Goal: Check status: Check status

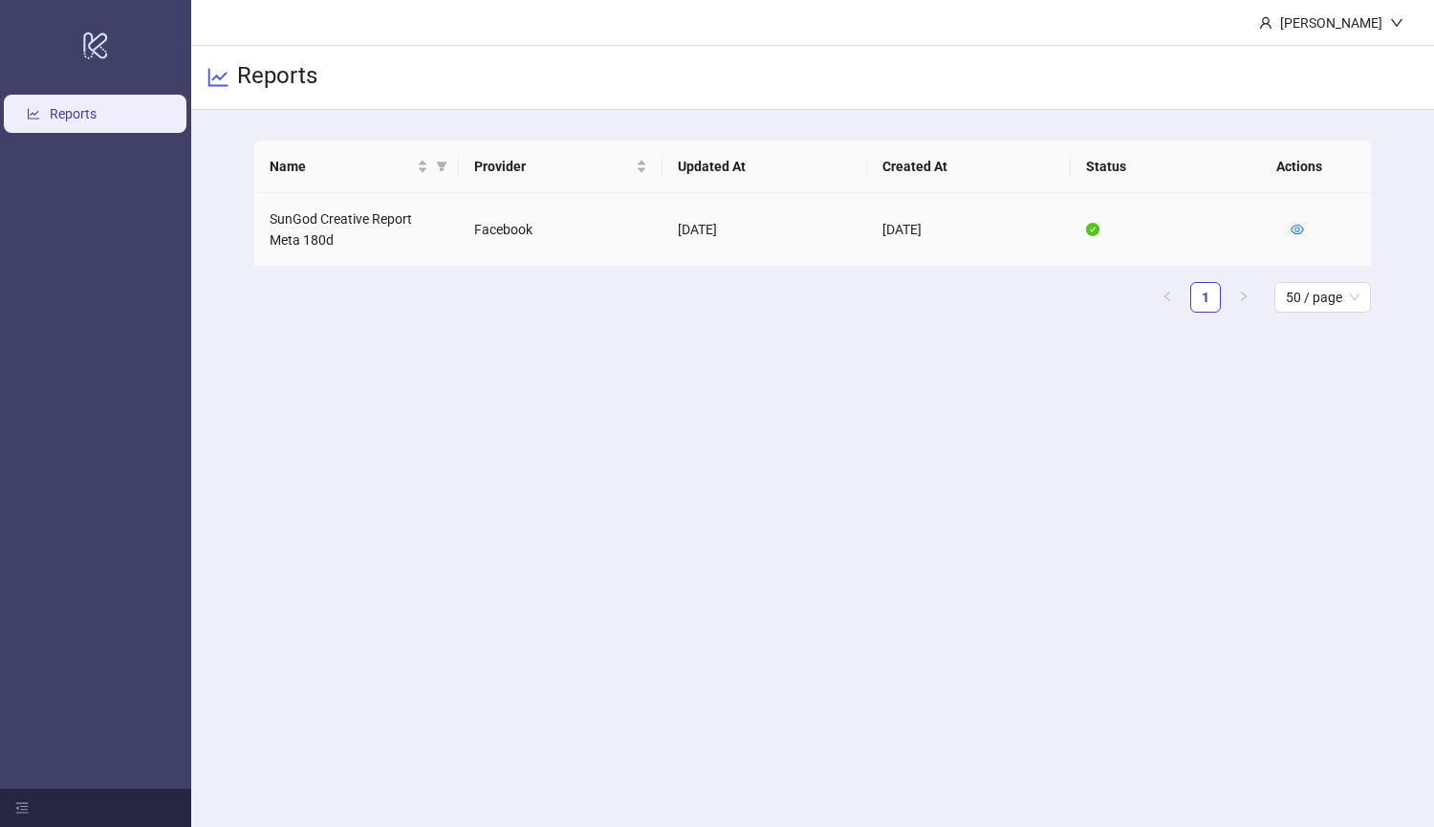
click at [1296, 233] on icon "eye" at bounding box center [1297, 230] width 13 height 10
click at [1306, 225] on td at bounding box center [1323, 230] width 96 height 74
click at [1303, 227] on icon "eye" at bounding box center [1297, 229] width 13 height 13
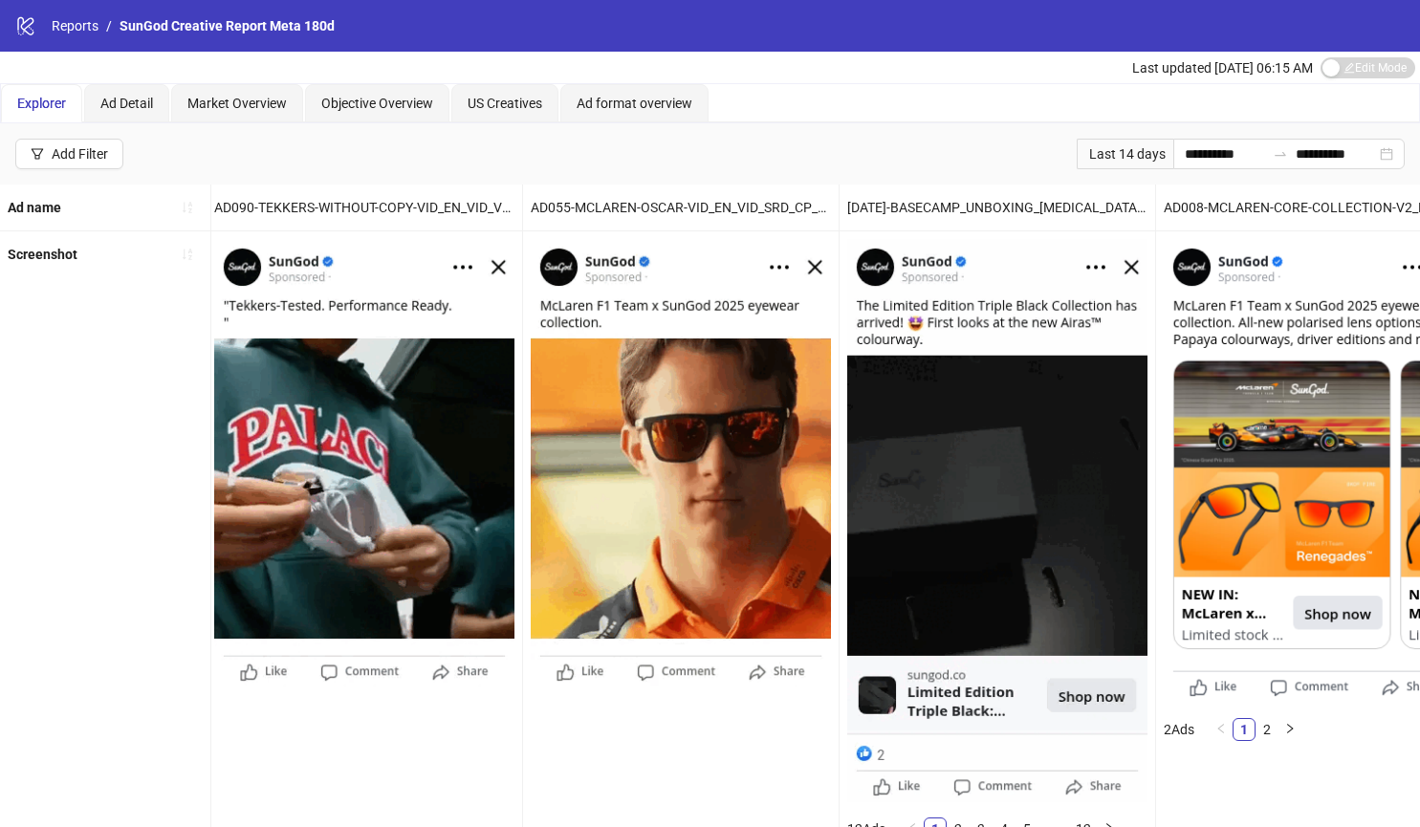
scroll to position [0, 5120]
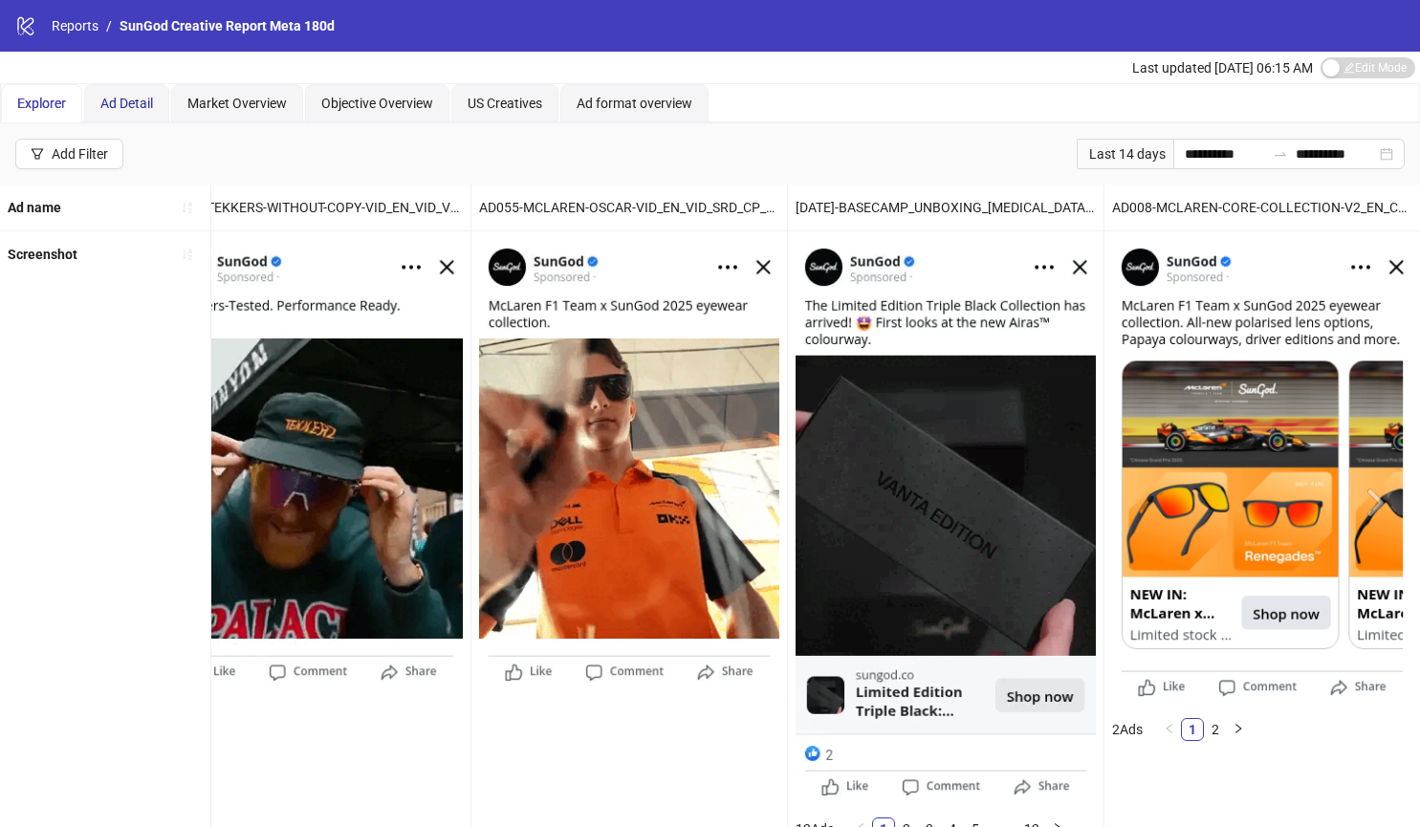
click at [129, 95] on div "Ad Detail" at bounding box center [126, 103] width 53 height 21
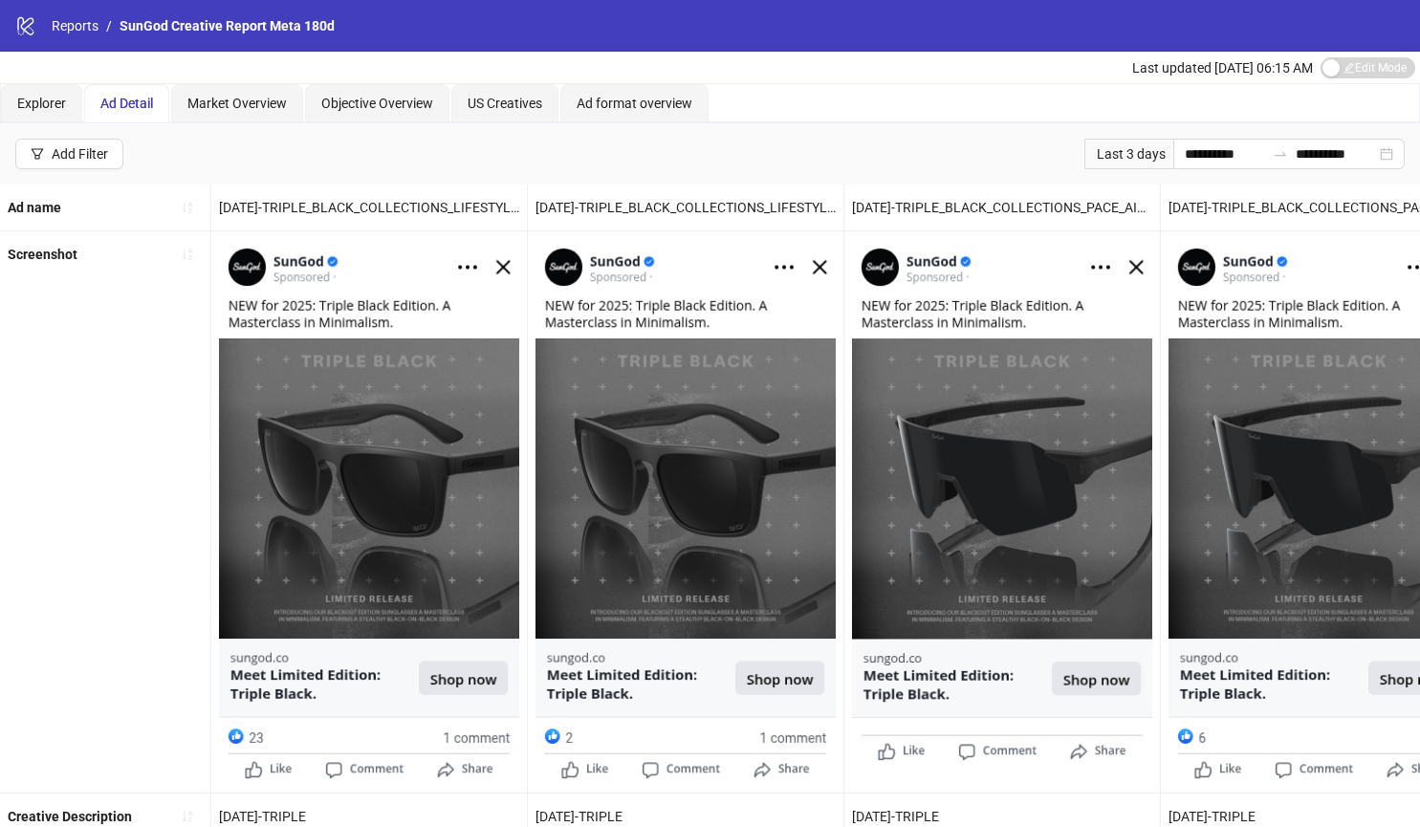
click at [88, 145] on button "Add Filter" at bounding box center [69, 154] width 108 height 31
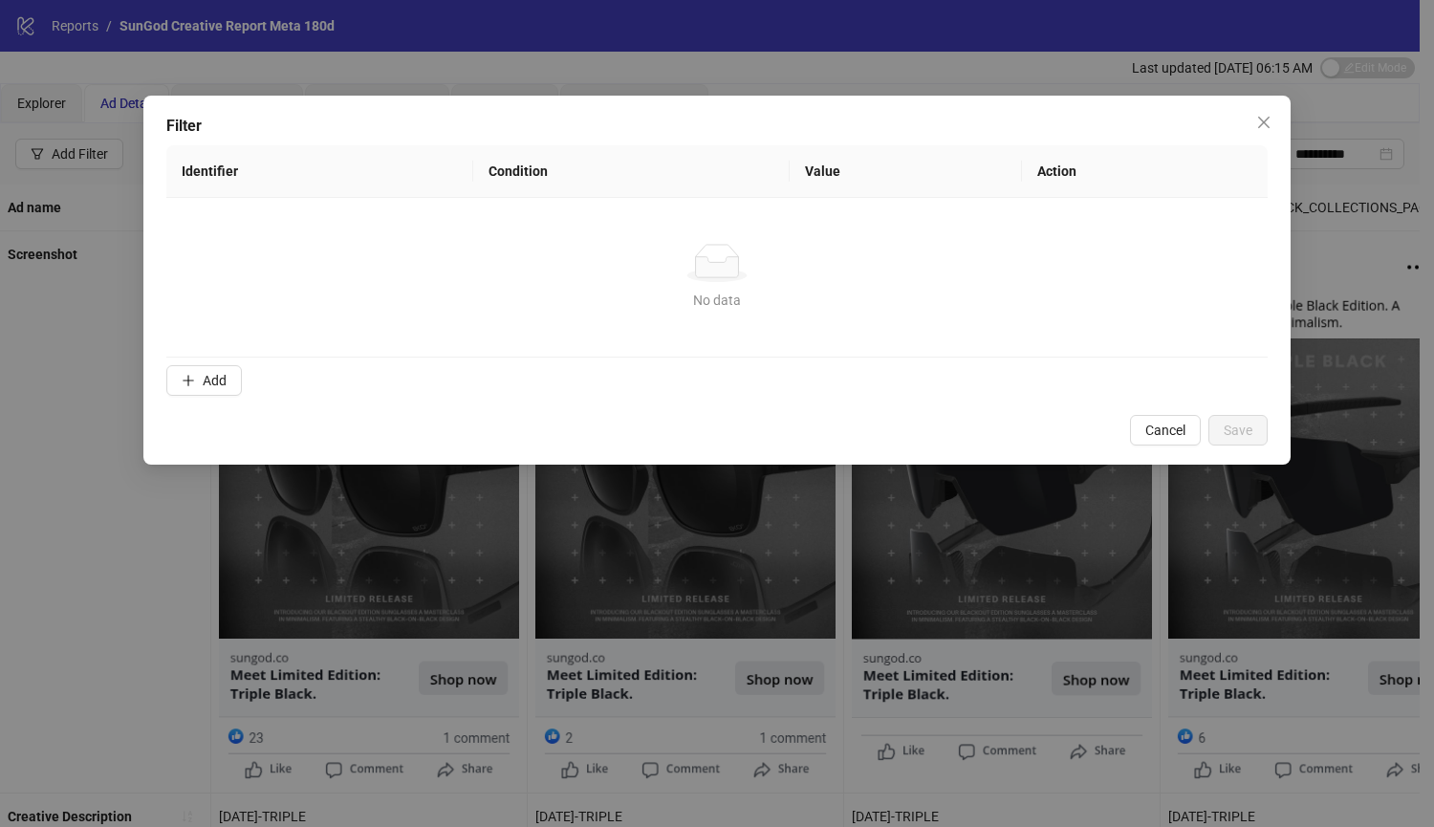
click at [1265, 114] on button "Close" at bounding box center [1264, 122] width 31 height 31
